Goal: Information Seeking & Learning: Learn about a topic

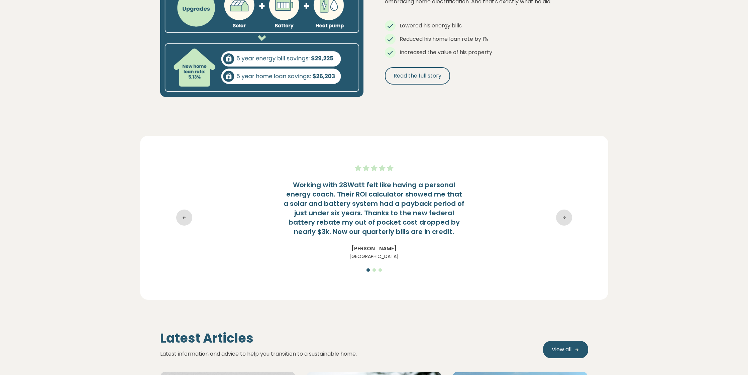
scroll to position [911, 0]
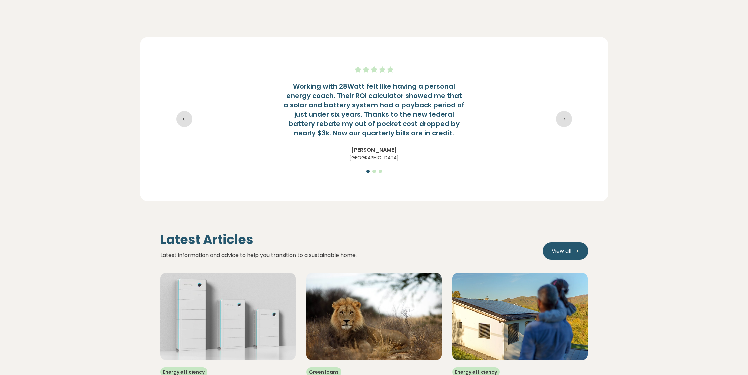
click at [564, 120] on icon at bounding box center [564, 119] width 16 height 16
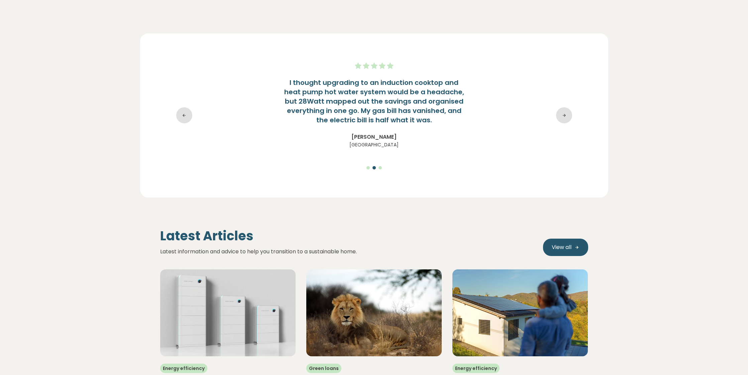
scroll to position [917, 0]
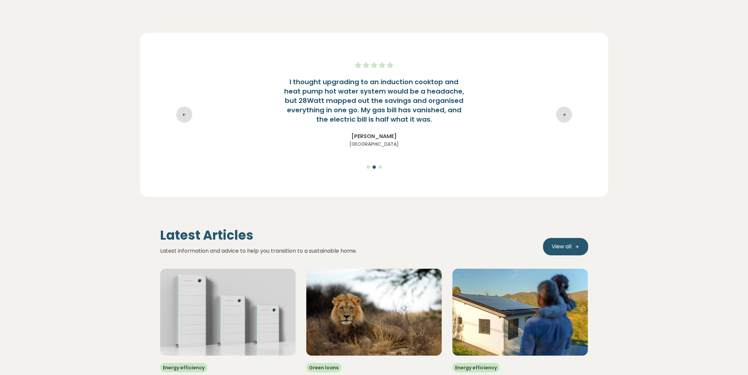
click at [564, 120] on icon at bounding box center [564, 115] width 16 height 16
click at [563, 118] on icon at bounding box center [564, 115] width 16 height 16
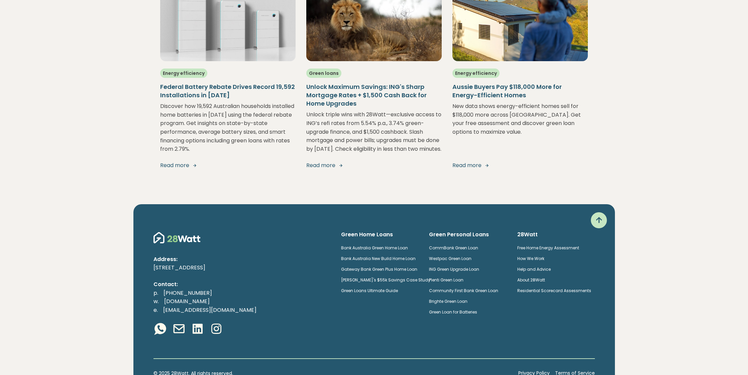
scroll to position [1249, 0]
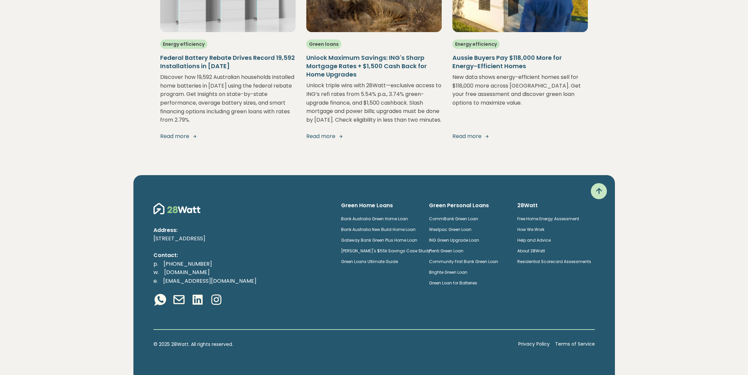
click at [600, 192] on icon at bounding box center [598, 191] width 11 height 11
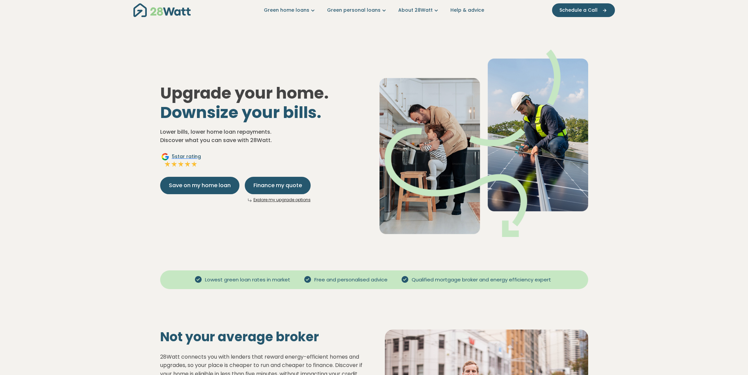
scroll to position [0, 0]
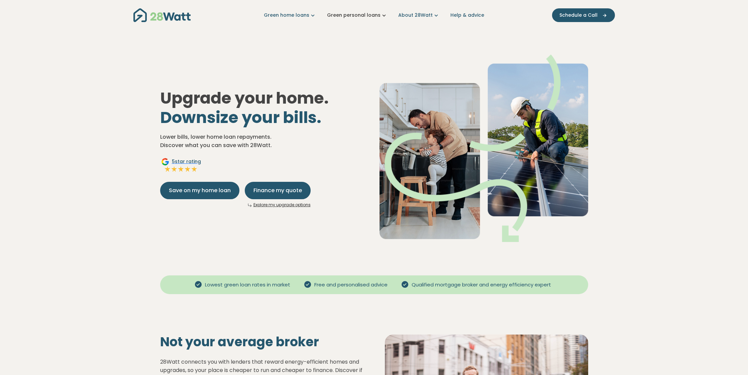
click at [364, 15] on link "Green personal loans" at bounding box center [357, 15] width 61 height 7
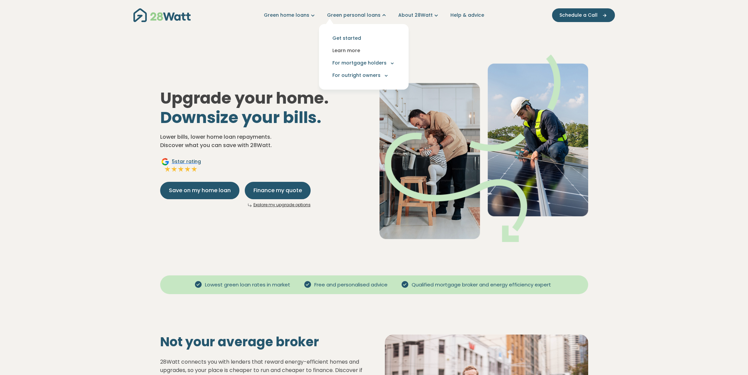
click at [352, 49] on link "Learn more" at bounding box center [363, 50] width 79 height 12
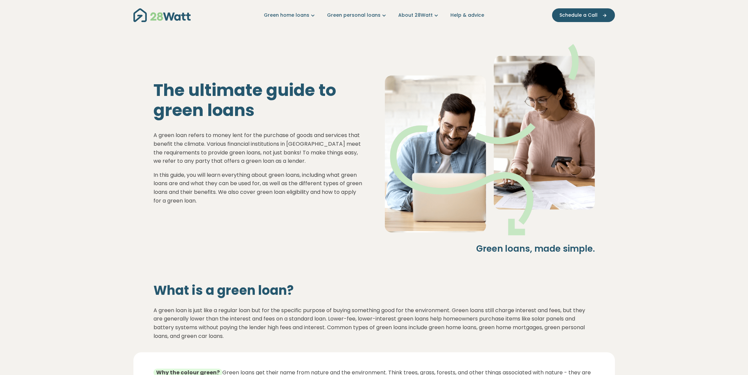
click at [186, 10] on img "Main navigation" at bounding box center [161, 15] width 57 height 14
